Goal: Task Accomplishment & Management: Manage account settings

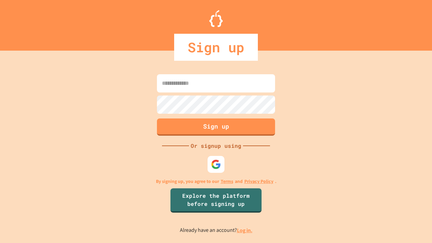
click at [245, 230] on link "Log in." at bounding box center [245, 230] width 16 height 7
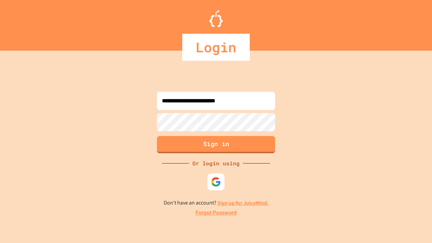
type input "**********"
